Goal: Task Accomplishment & Management: Complete application form

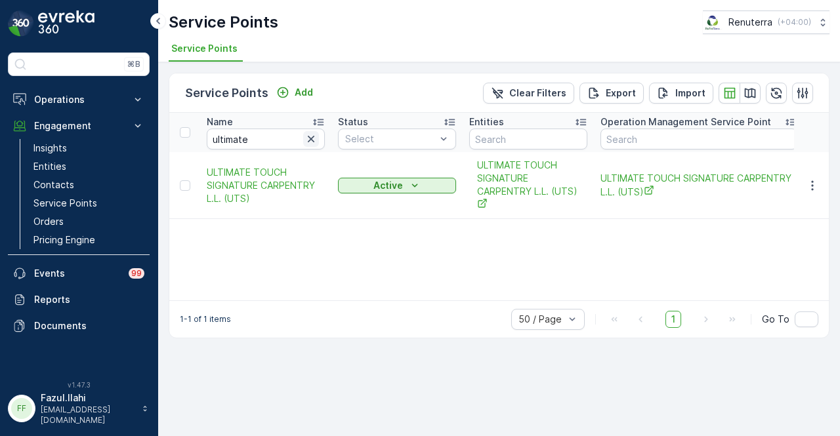
click at [312, 142] on icon "button" at bounding box center [310, 139] width 13 height 13
click at [247, 142] on input "text" at bounding box center [266, 139] width 118 height 21
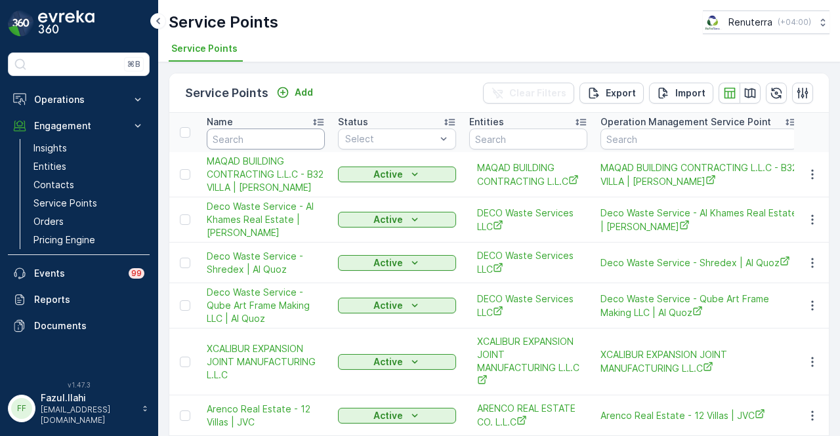
click at [247, 142] on input "text" at bounding box center [266, 139] width 118 height 21
type input "hui"
click at [247, 142] on input "hui" at bounding box center [266, 139] width 118 height 21
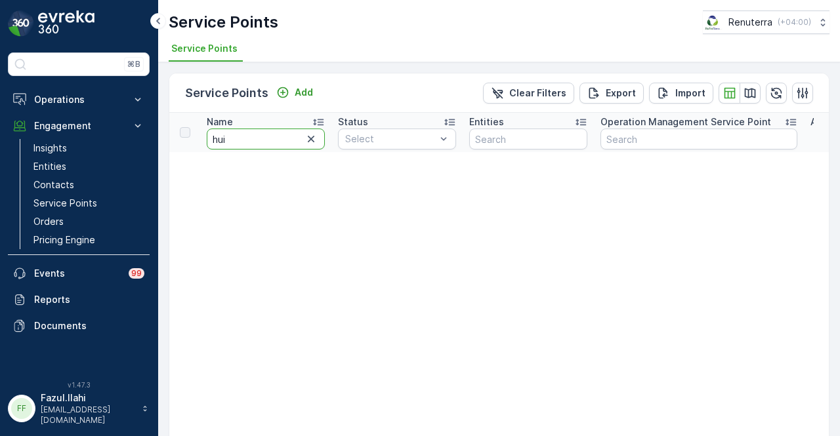
click at [247, 142] on input "hui" at bounding box center [266, 139] width 118 height 21
type input "hu"
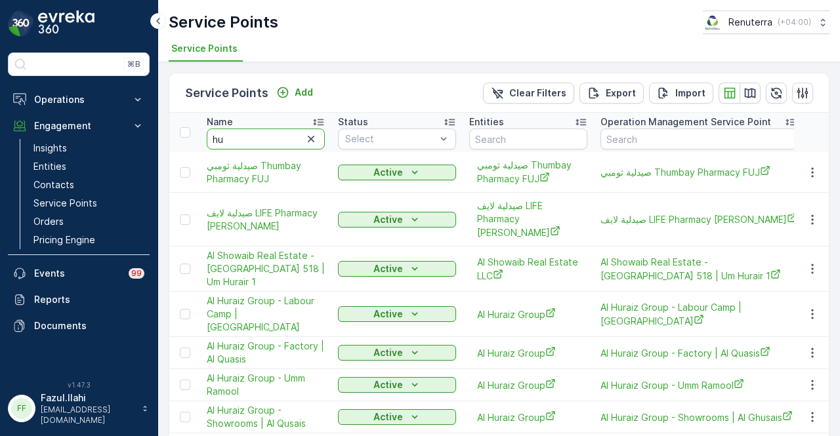
click at [247, 142] on input "hu" at bounding box center [266, 139] width 118 height 21
type input "hur"
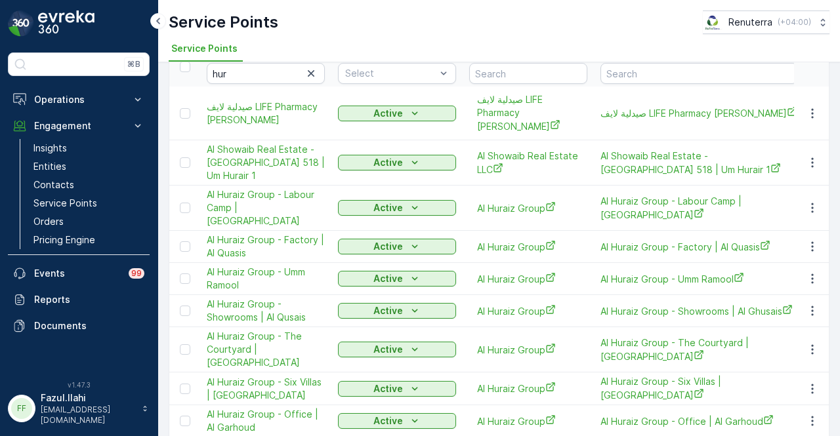
scroll to position [152, 0]
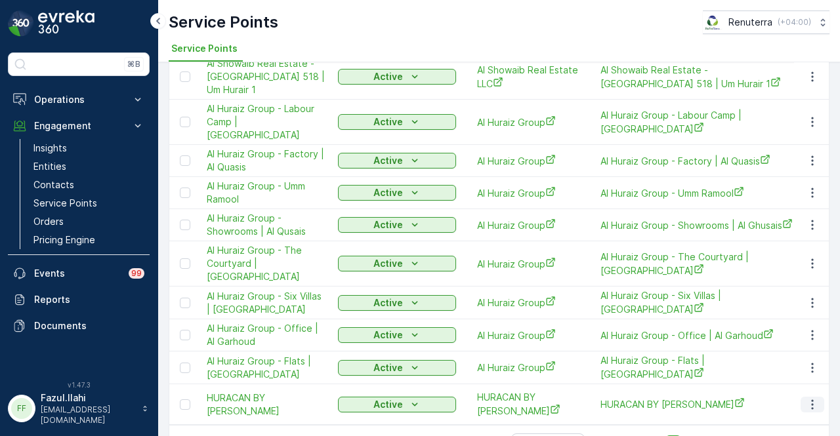
click at [806, 398] on icon "button" at bounding box center [812, 404] width 13 height 13
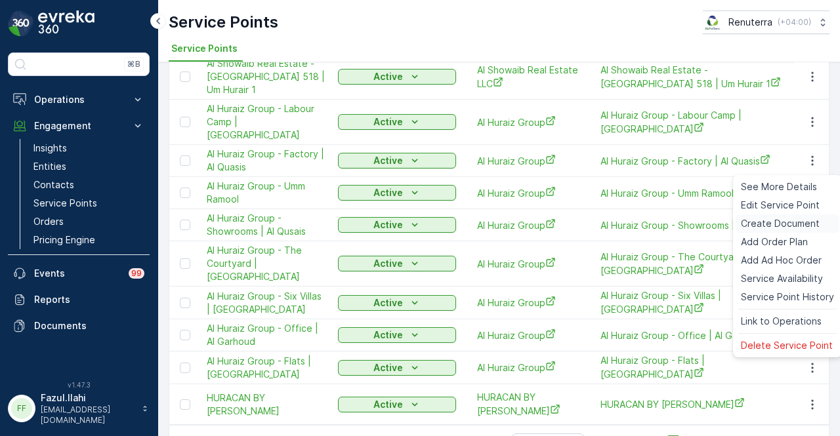
click at [743, 228] on span "Create Document" at bounding box center [780, 223] width 79 height 13
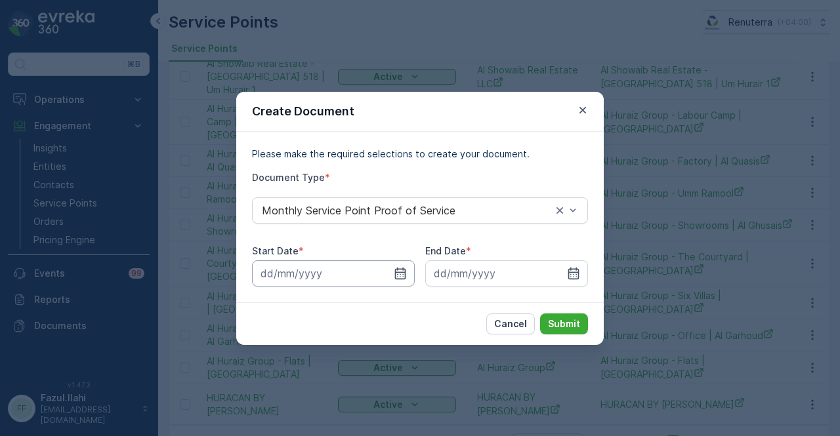
click at [403, 280] on input at bounding box center [333, 273] width 163 height 26
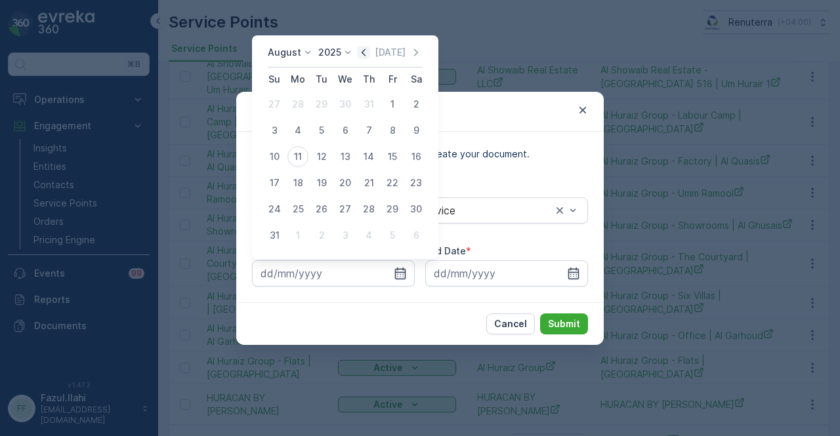
click at [363, 49] on icon "button" at bounding box center [363, 52] width 13 height 13
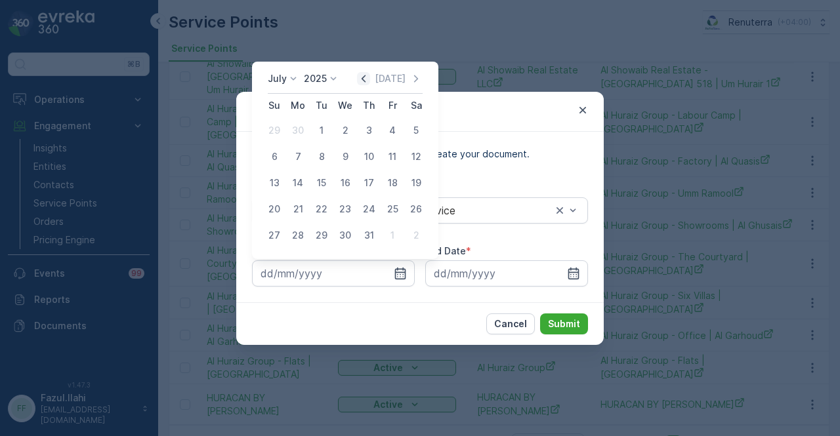
click at [363, 79] on icon "button" at bounding box center [363, 78] width 13 height 13
click at [269, 135] on div "1" at bounding box center [274, 130] width 21 height 21
type input "[DATE]"
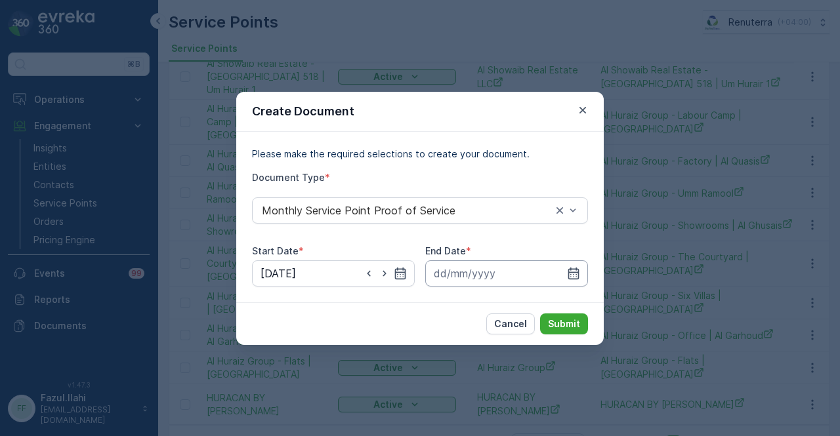
click at [571, 264] on input at bounding box center [506, 273] width 163 height 26
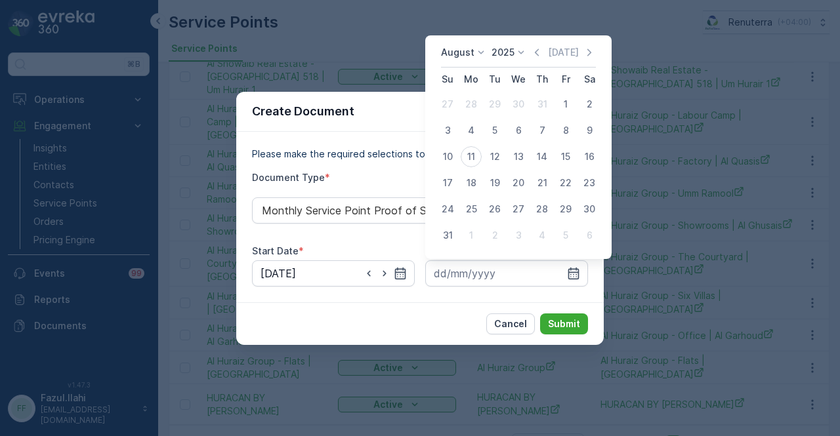
click at [539, 61] on div "[DATE] [DATE]" at bounding box center [518, 57] width 155 height 22
click at [539, 60] on div "[DATE] [DATE]" at bounding box center [518, 57] width 155 height 22
click at [539, 57] on icon "button" at bounding box center [536, 52] width 13 height 13
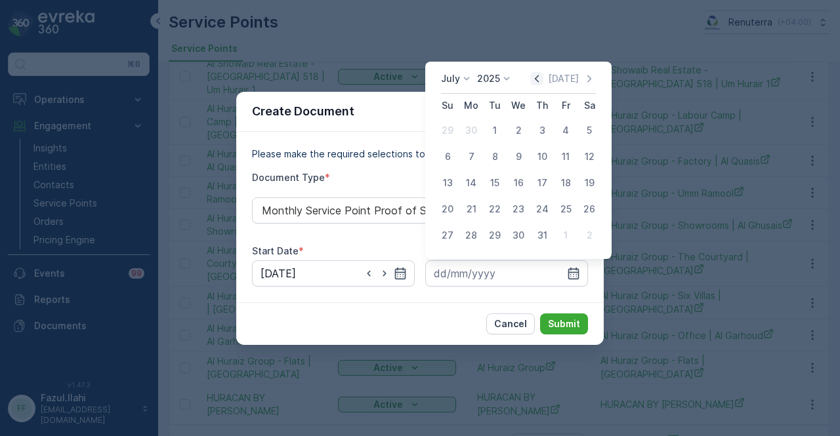
click at [539, 79] on icon "button" at bounding box center [537, 78] width 4 height 7
click at [476, 234] on div "30" at bounding box center [471, 235] width 21 height 21
type input "[DATE]"
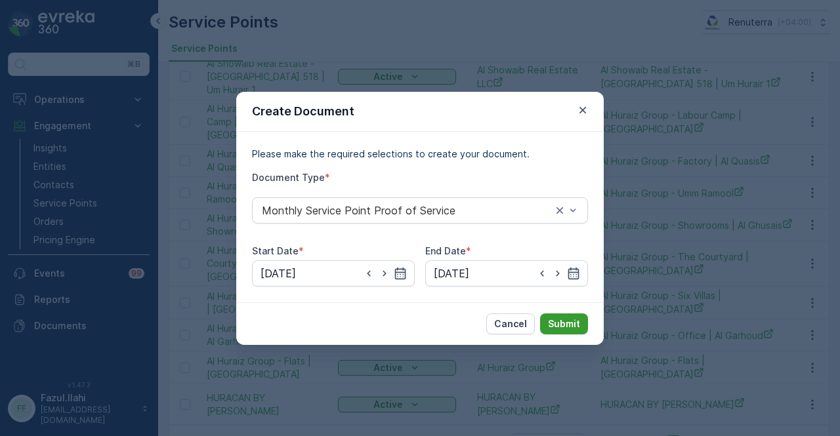
click at [573, 322] on p "Submit" at bounding box center [564, 324] width 32 height 13
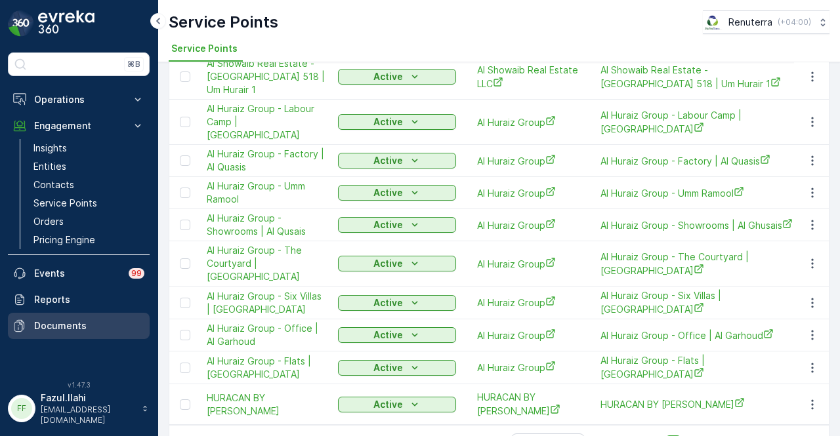
click at [75, 329] on p "Documents" at bounding box center [89, 326] width 110 height 13
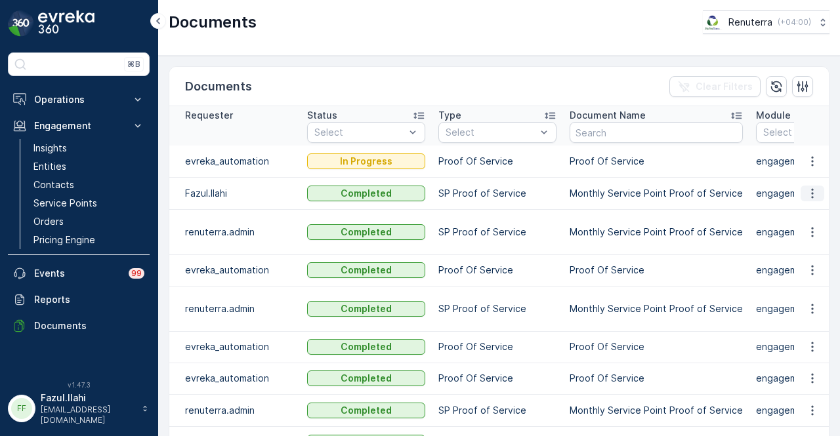
click at [800, 193] on button "button" at bounding box center [812, 194] width 24 height 16
click at [800, 205] on span "See Details" at bounding box center [808, 211] width 51 height 13
